Goal: Task Accomplishment & Management: Manage account settings

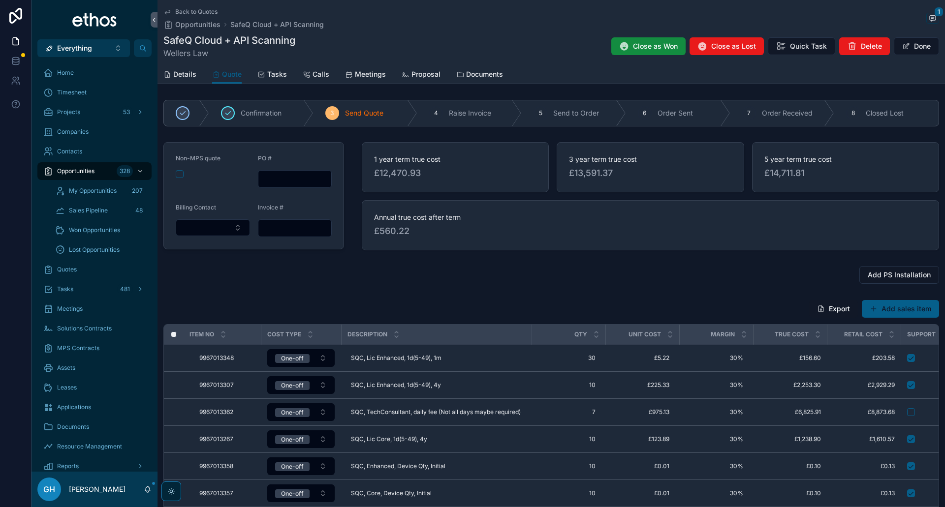
scroll to position [148, 0]
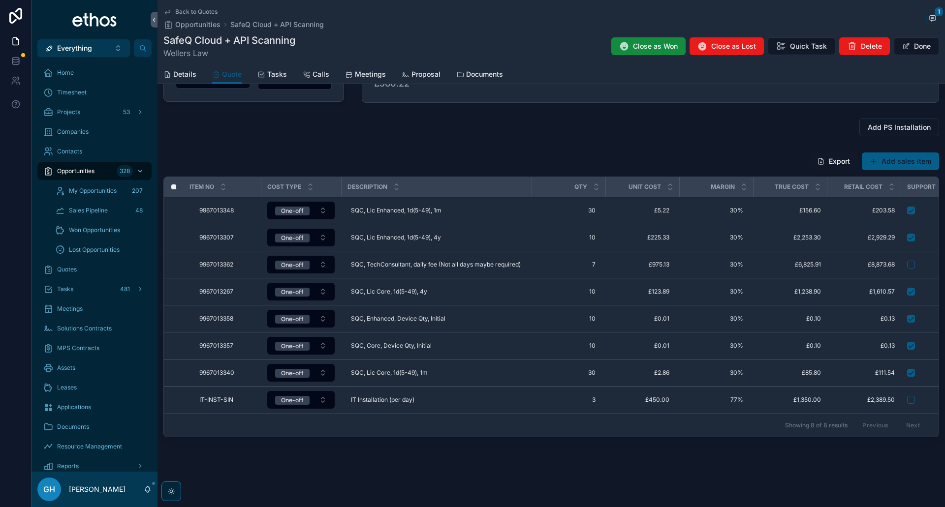
click at [77, 169] on span "Opportunities" at bounding box center [75, 171] width 37 height 8
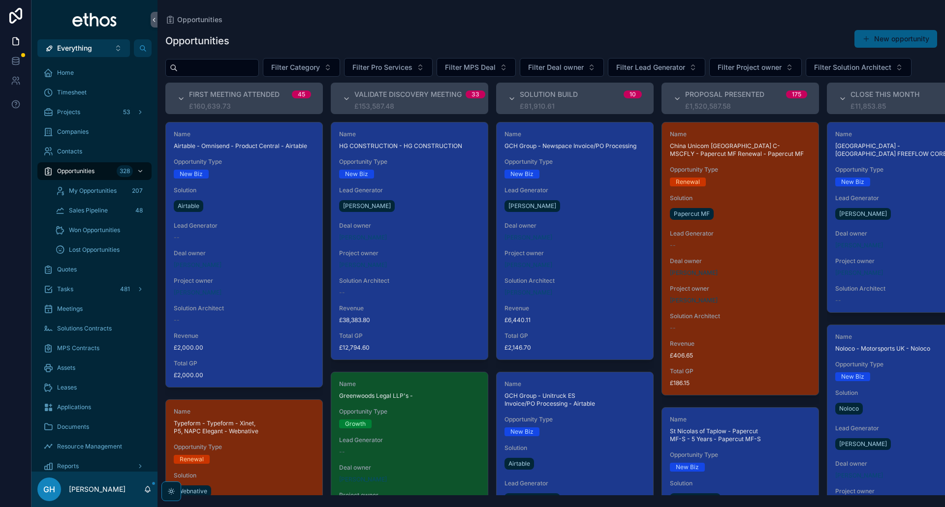
drag, startPoint x: 77, startPoint y: 169, endPoint x: 204, endPoint y: 65, distance: 163.6
click at [204, 65] on input "scrollable content" at bounding box center [218, 68] width 81 height 14
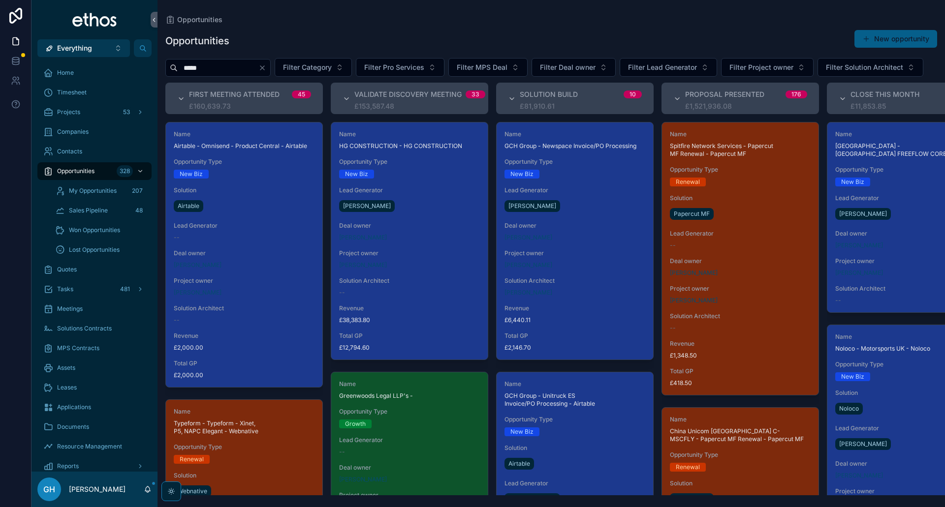
type input "*****"
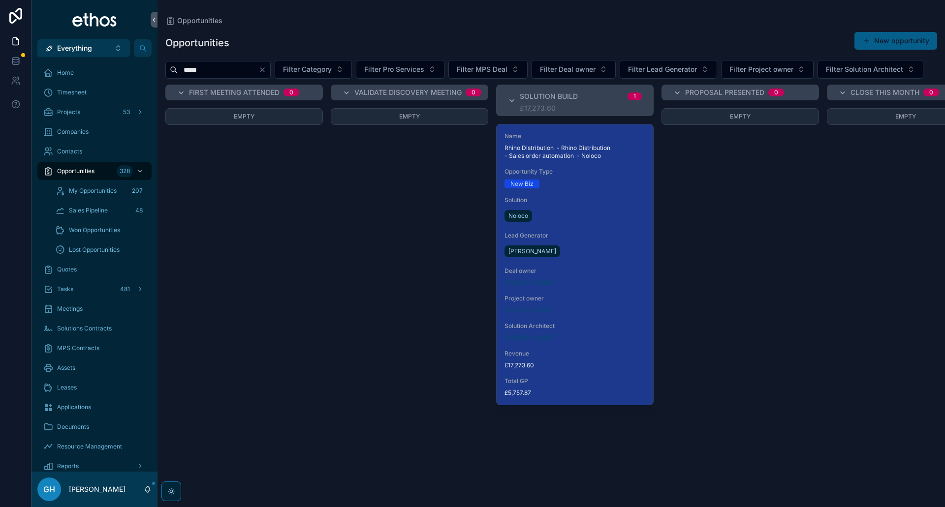
click at [599, 259] on div "Lead Generator [PERSON_NAME]" at bounding box center [574, 246] width 141 height 28
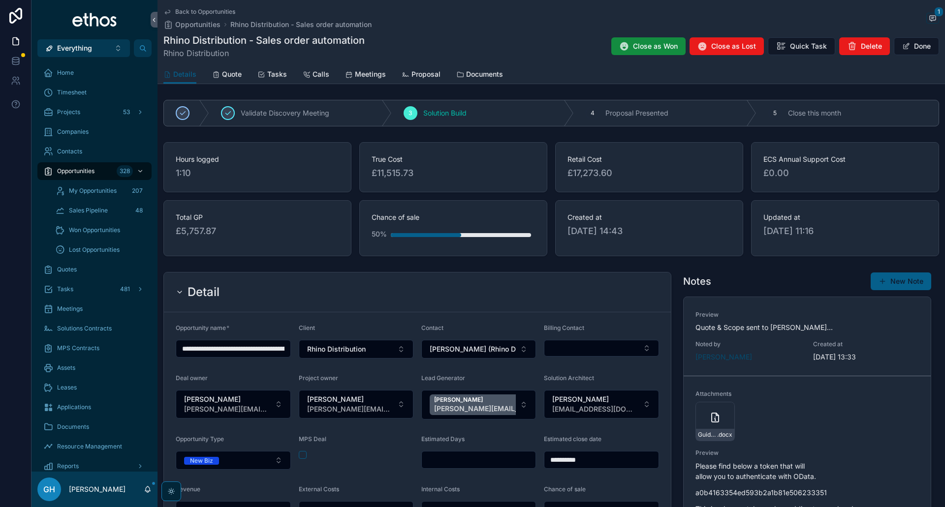
click at [227, 73] on span "Quote" at bounding box center [232, 74] width 20 height 10
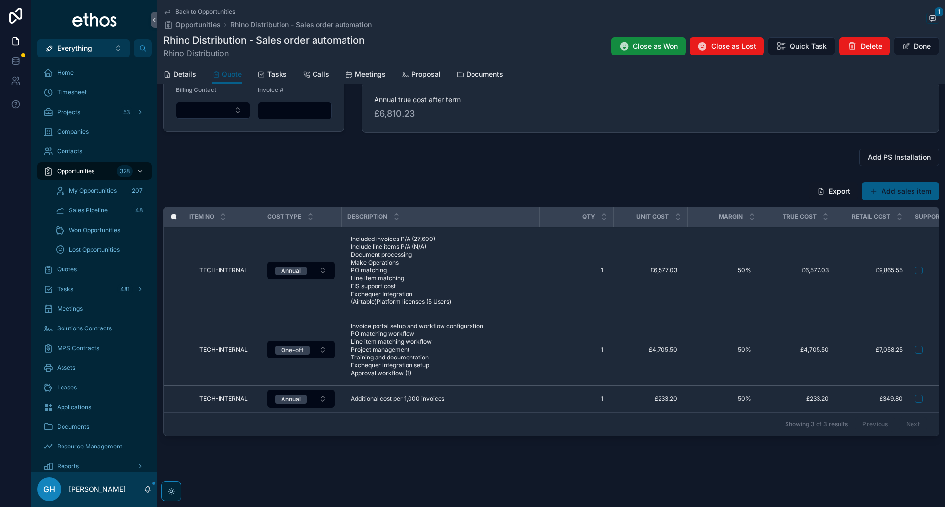
scroll to position [123, 0]
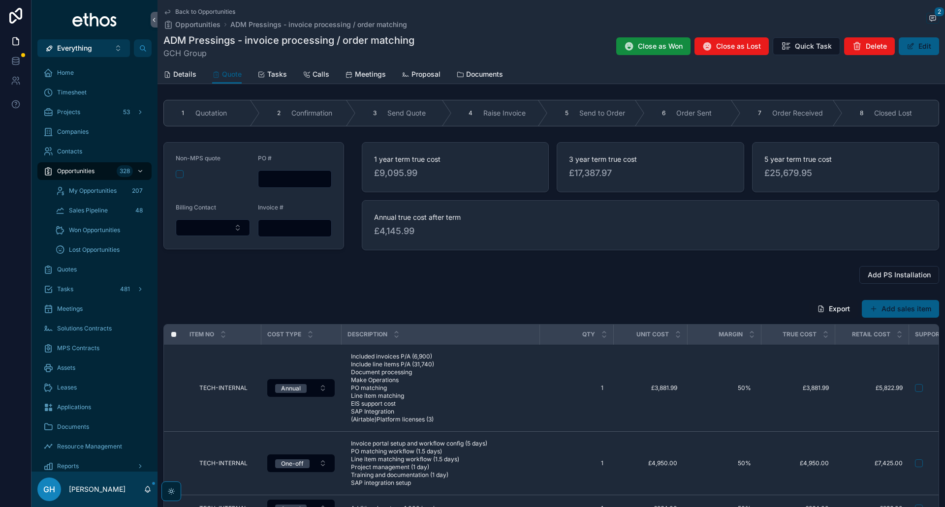
scroll to position [115, 0]
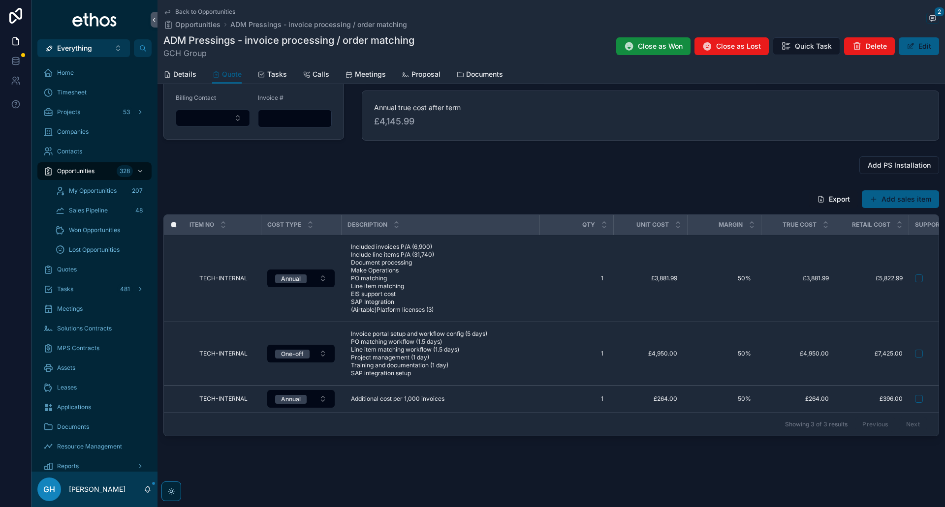
click at [524, 181] on div "1 Quotation 2 Confirmation 3 Send Quote 4 Raise Invoice 5 Send to Order 6 Order…" at bounding box center [550, 215] width 787 height 458
click at [189, 13] on span "Back to Opportunities" at bounding box center [205, 12] width 60 height 8
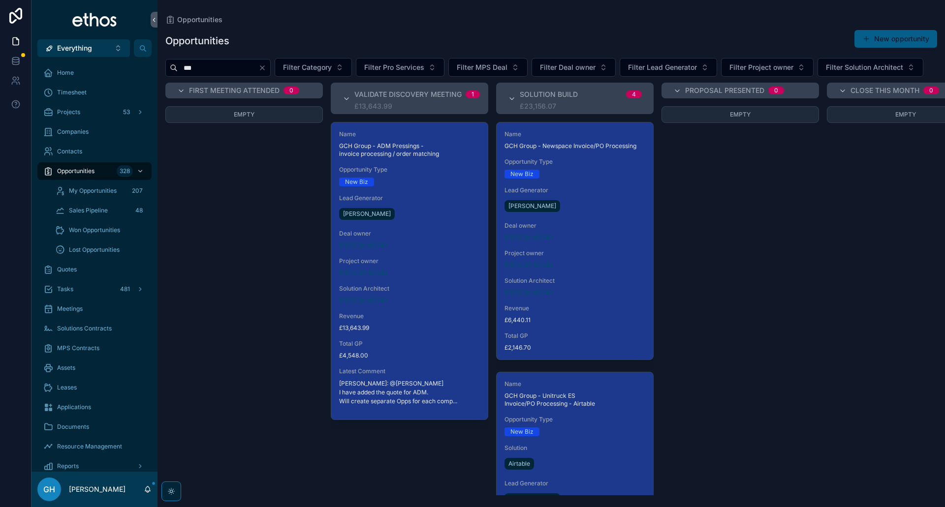
click at [266, 69] on icon "Clear" at bounding box center [262, 68] width 8 height 8
drag, startPoint x: 219, startPoint y: 72, endPoint x: 537, endPoint y: 9, distance: 324.1
click at [219, 72] on input "scrollable content" at bounding box center [218, 68] width 81 height 14
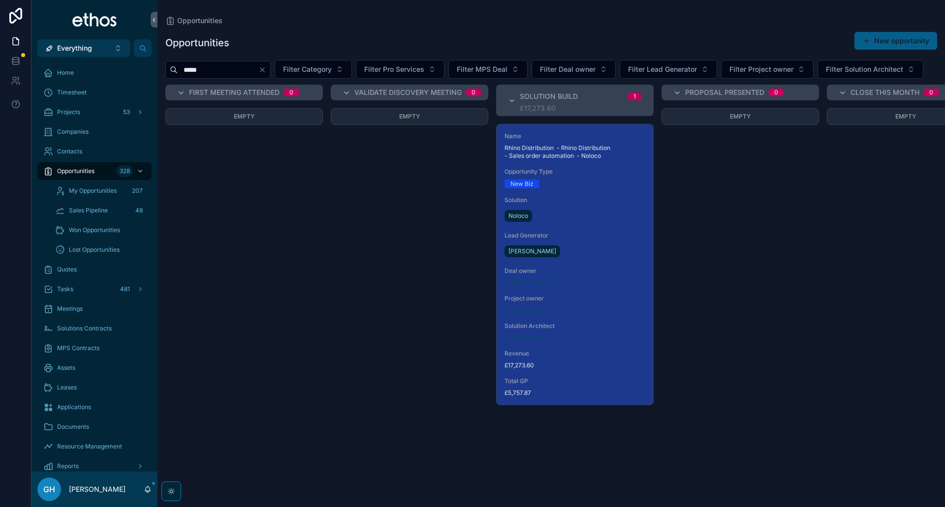
type input "*****"
click at [585, 224] on div "Noloco" at bounding box center [574, 216] width 141 height 16
